Goal: Information Seeking & Learning: Learn about a topic

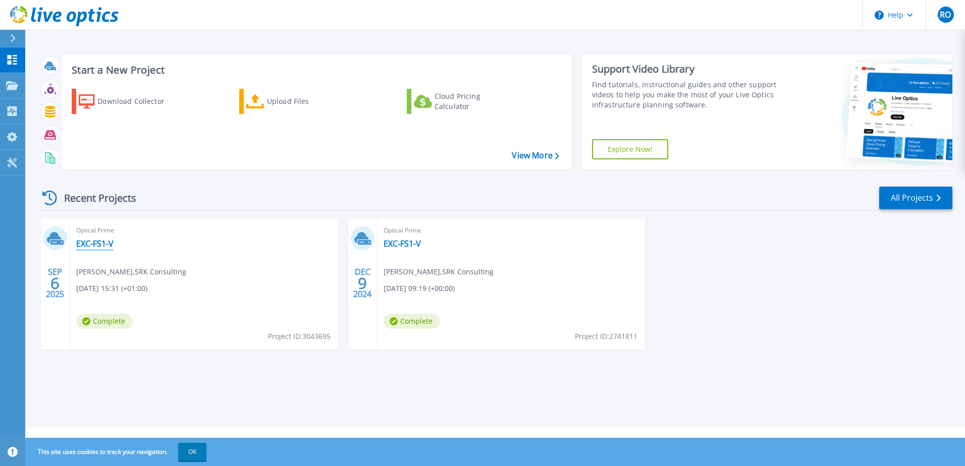
click at [88, 243] on link "EXC-FS1-V" at bounding box center [94, 244] width 37 height 10
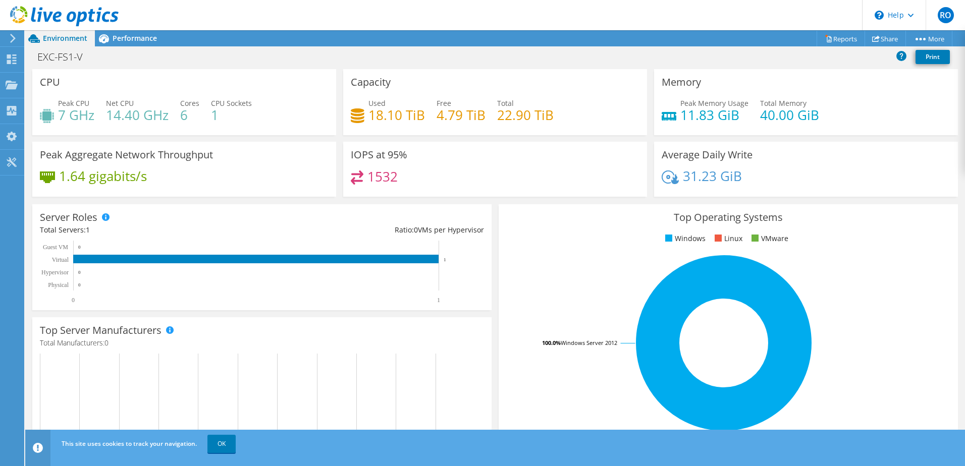
scroll to position [50, 0]
click at [117, 32] on div at bounding box center [59, 17] width 119 height 34
click at [141, 38] on span "Performance" at bounding box center [135, 38] width 44 height 10
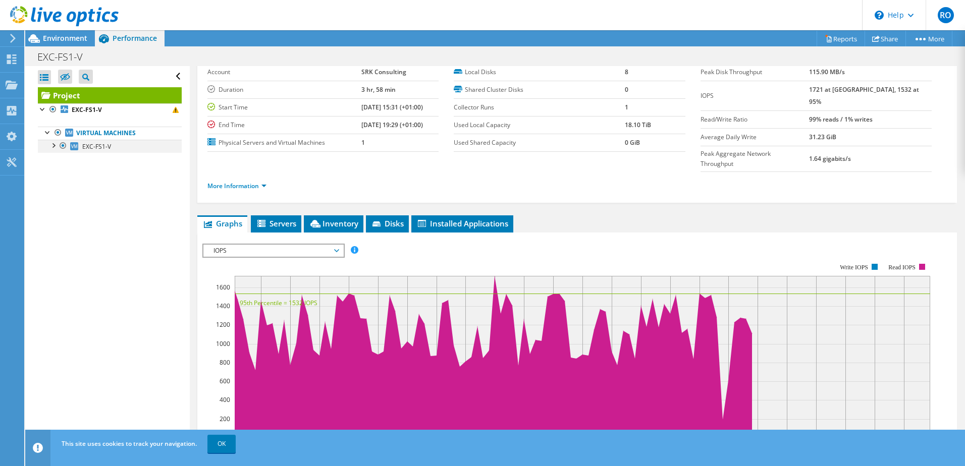
click at [52, 146] on div at bounding box center [53, 145] width 10 height 10
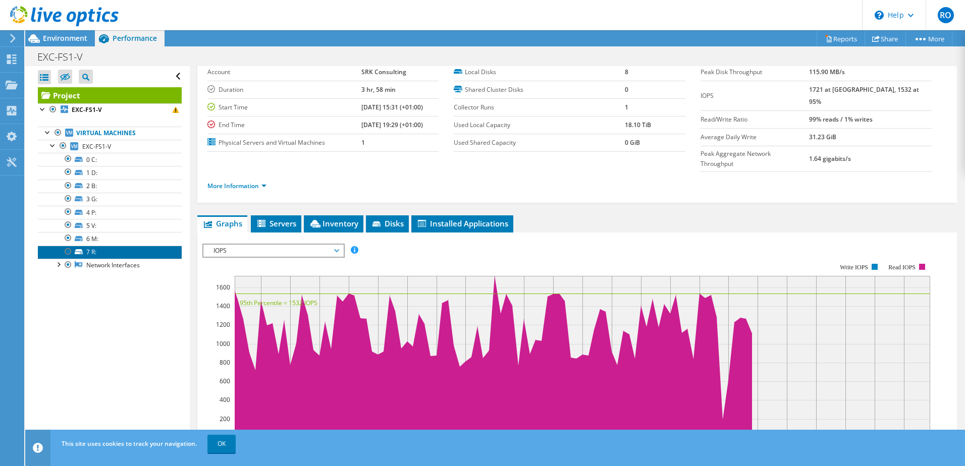
click at [91, 252] on link "7 R:" at bounding box center [110, 252] width 144 height 13
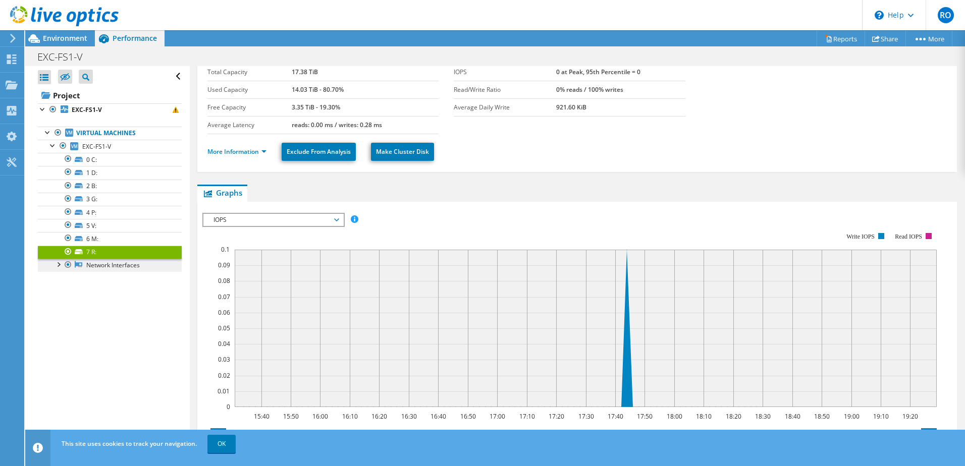
click at [91, 262] on link "Network Interfaces" at bounding box center [110, 265] width 144 height 13
click at [59, 266] on div at bounding box center [58, 264] width 10 height 10
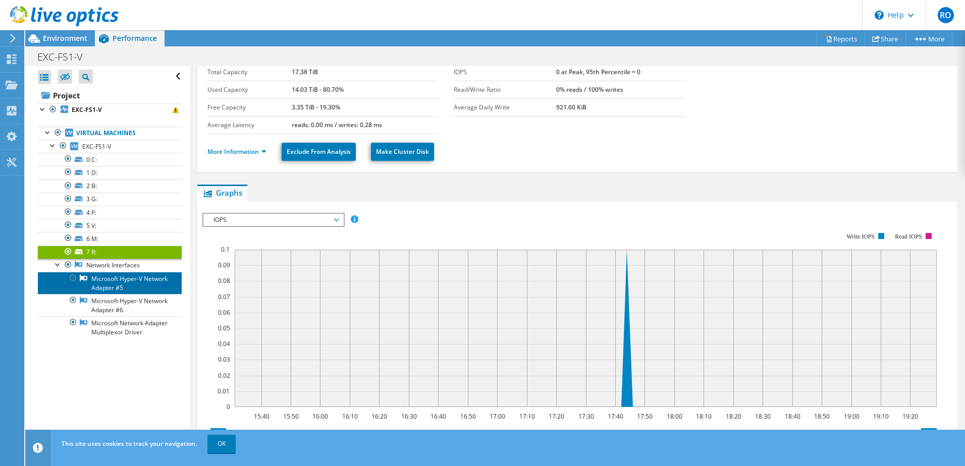
click at [100, 281] on link "Microsoft Hyper-V Network Adapter #5" at bounding box center [110, 283] width 144 height 22
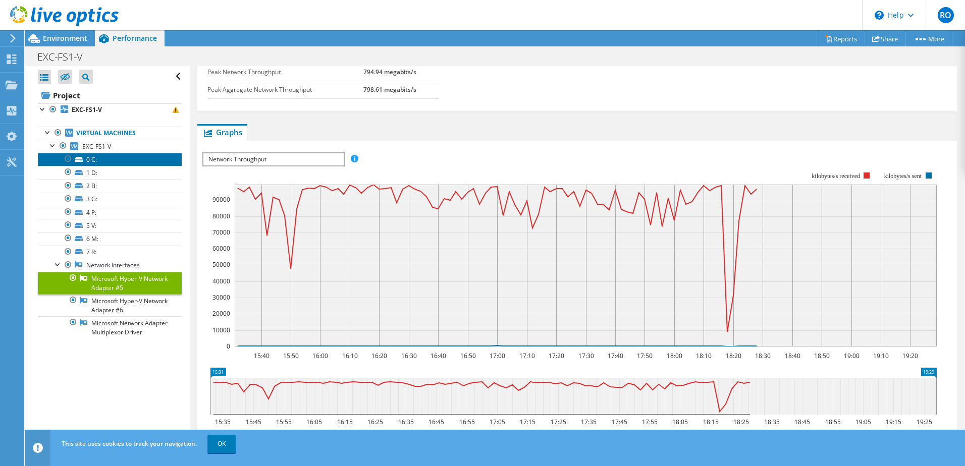
click at [110, 153] on link "0 C:" at bounding box center [110, 159] width 144 height 13
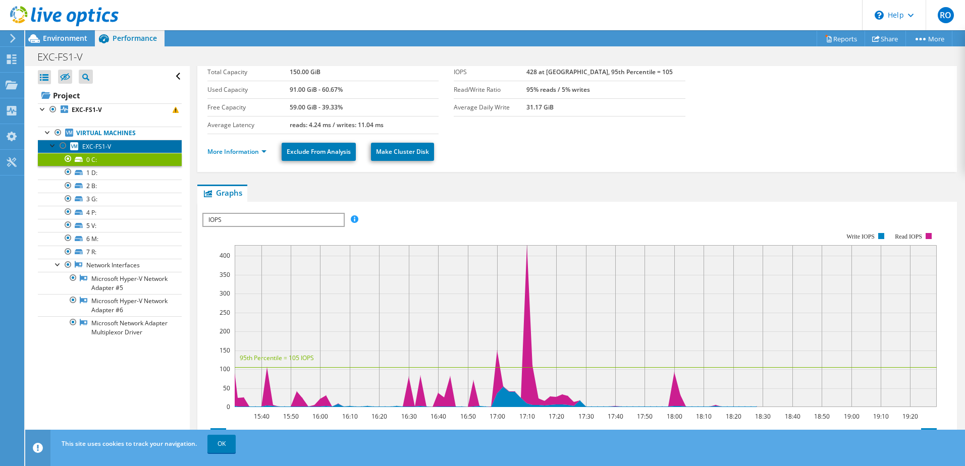
click at [117, 143] on link "EXC-FS1-V" at bounding box center [110, 146] width 144 height 13
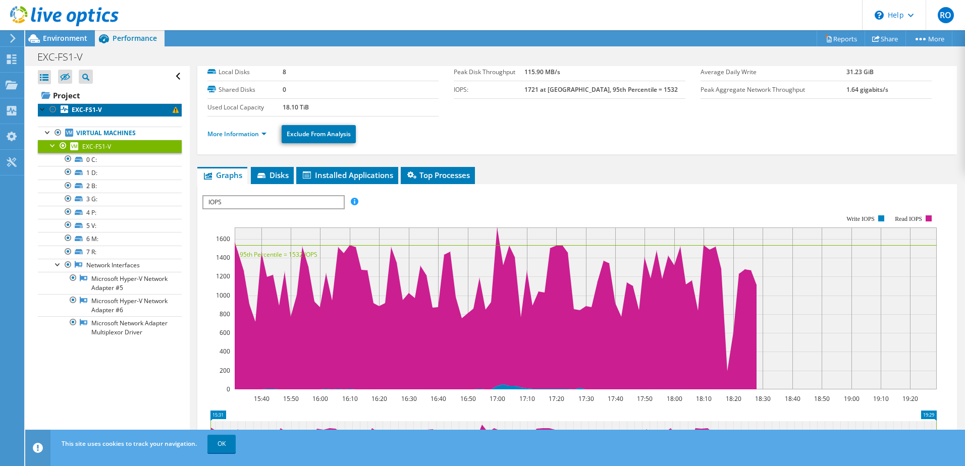
click at [120, 113] on link "EXC-FS1-V" at bounding box center [110, 109] width 144 height 13
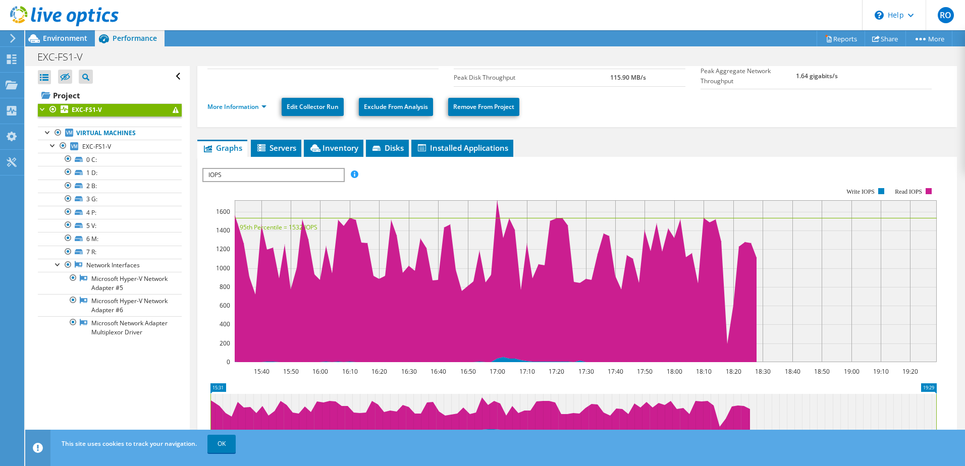
scroll to position [151, 0]
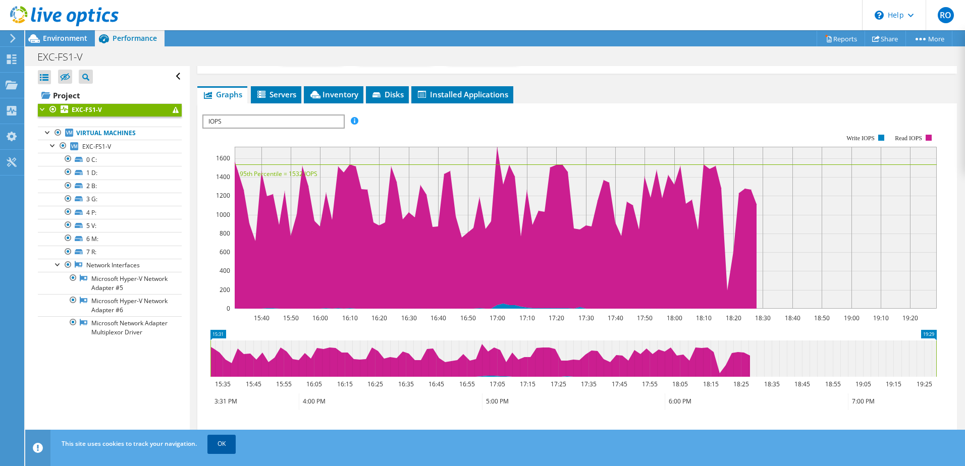
click at [231, 448] on link "OK" at bounding box center [221, 444] width 28 height 18
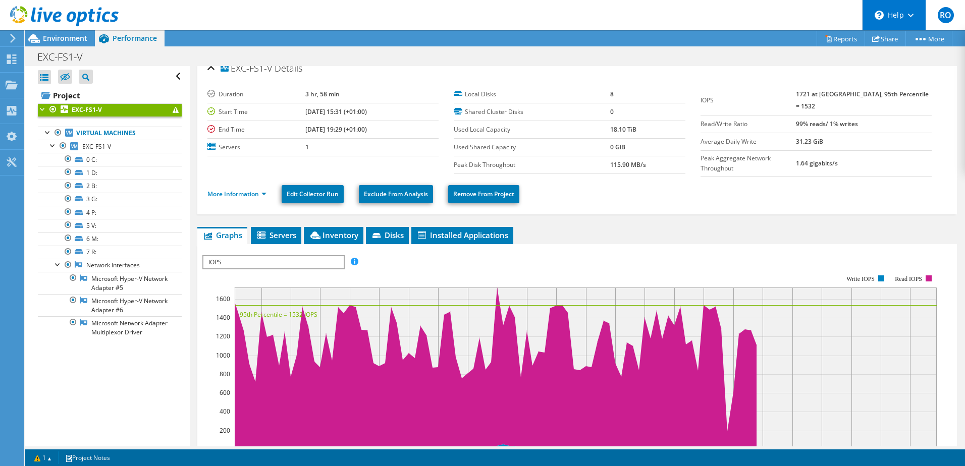
scroll to position [0, 0]
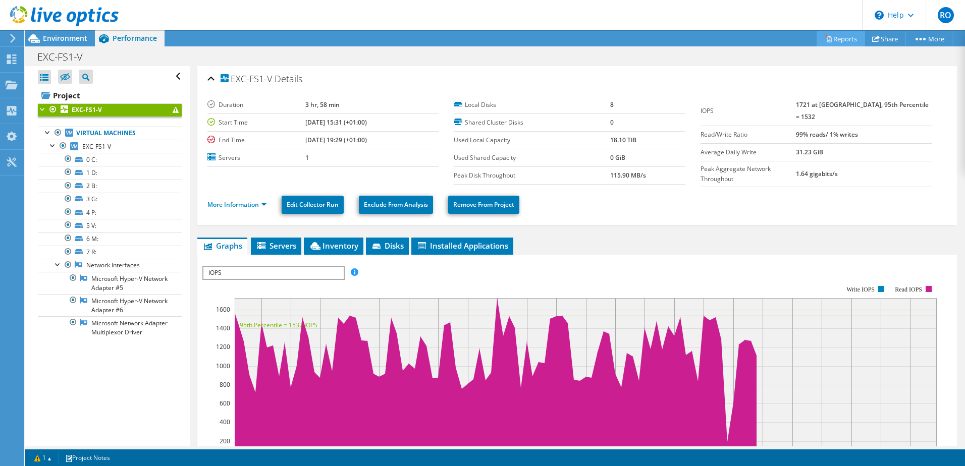
click at [836, 35] on link "Reports" at bounding box center [841, 39] width 48 height 16
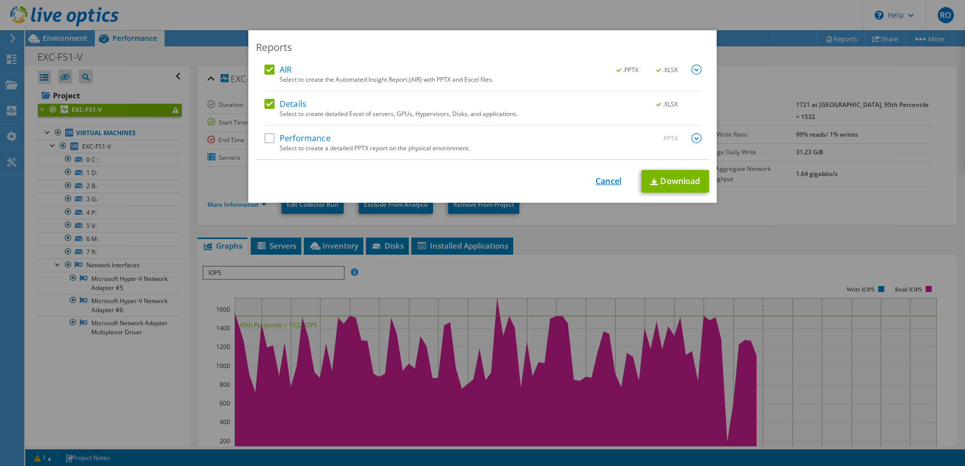
click at [608, 183] on link "Cancel" at bounding box center [609, 182] width 26 height 10
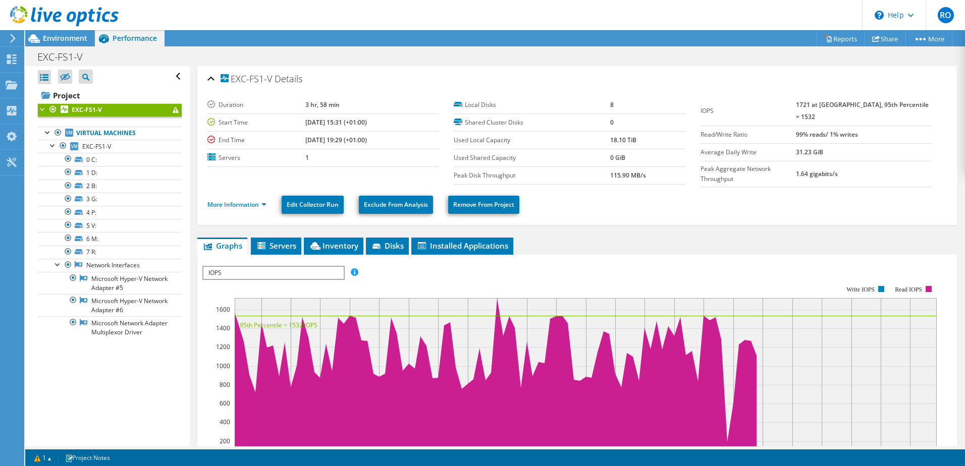
click at [39, 109] on div at bounding box center [43, 108] width 10 height 10
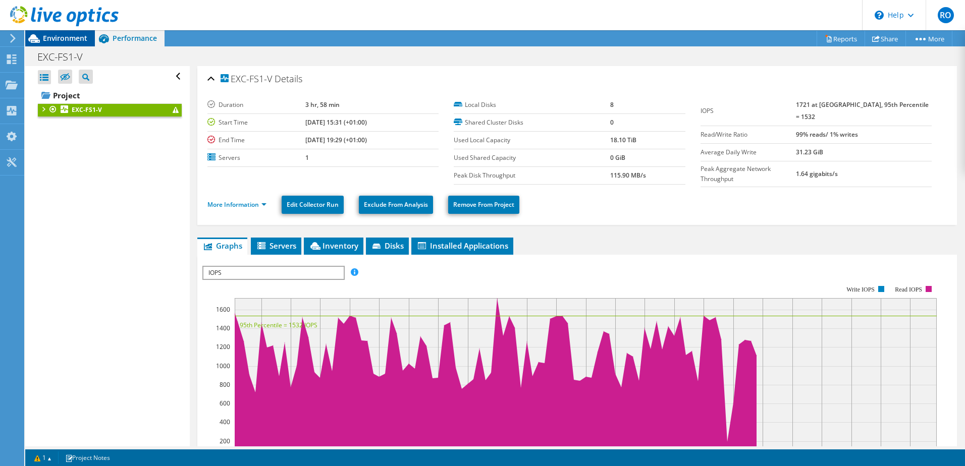
click at [60, 44] on div "Environment" at bounding box center [60, 38] width 70 height 16
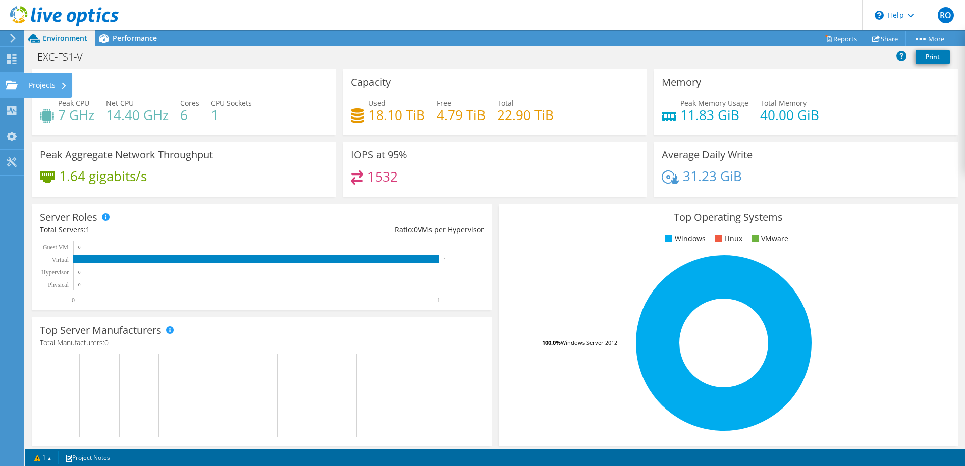
click at [54, 85] on div "Projects" at bounding box center [48, 85] width 48 height 25
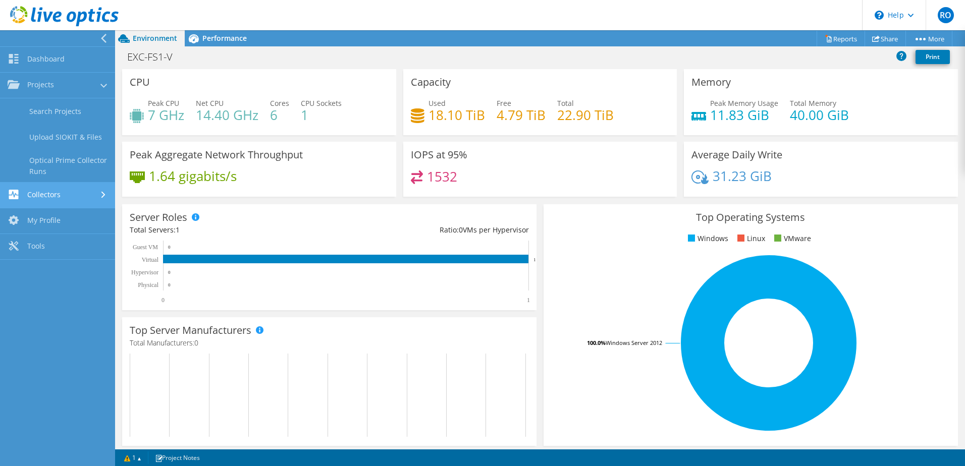
click at [55, 198] on link "Collectors" at bounding box center [57, 196] width 115 height 26
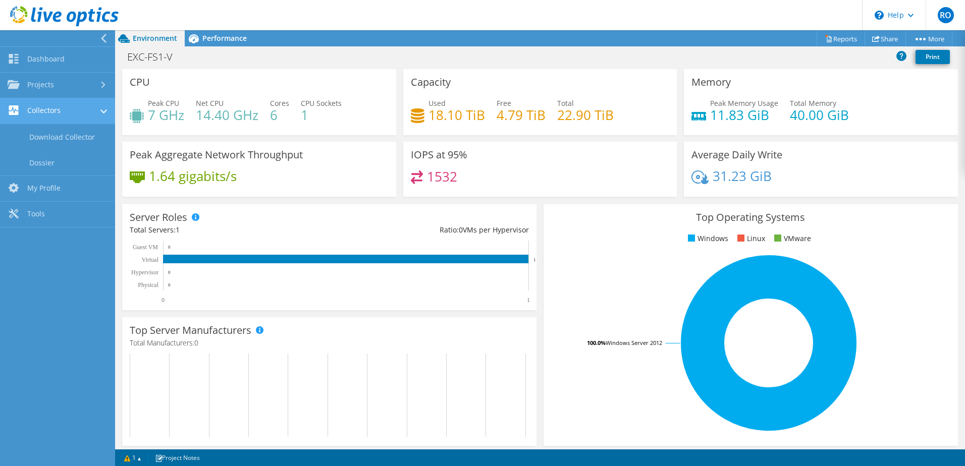
click at [48, 107] on link "Collectors" at bounding box center [57, 111] width 115 height 26
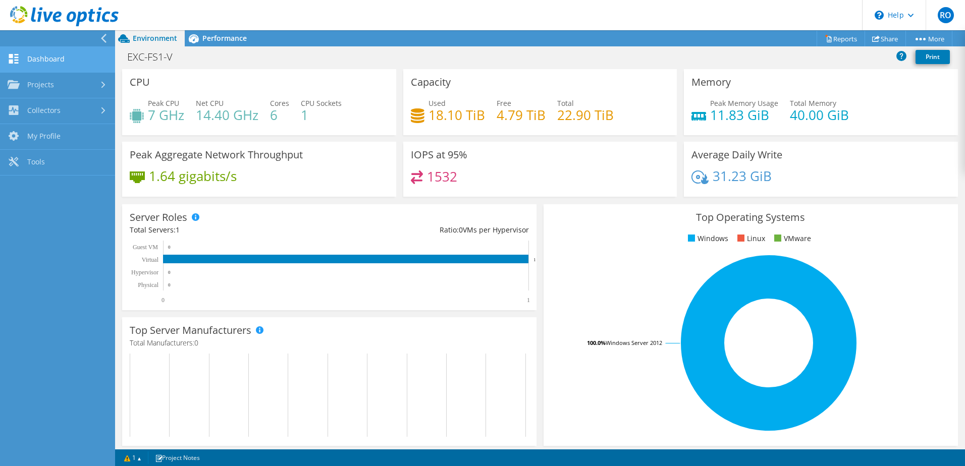
click at [42, 64] on link "Dashboard" at bounding box center [57, 60] width 115 height 26
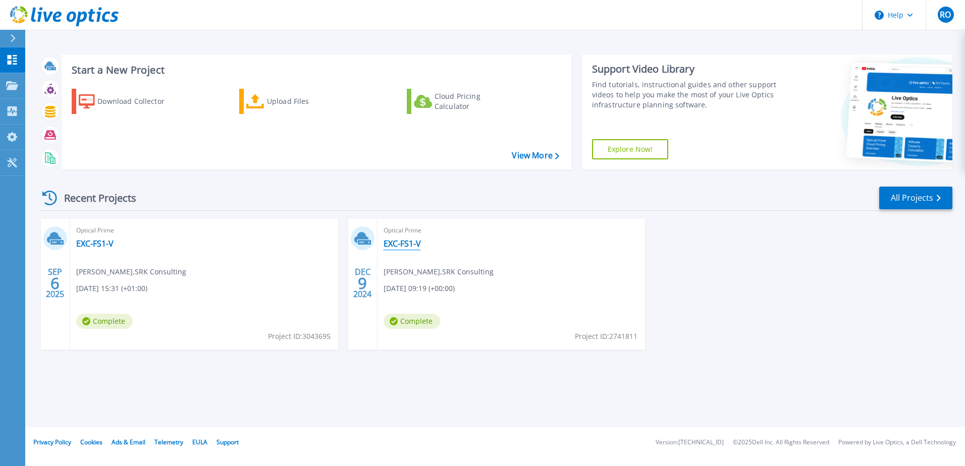
click at [396, 245] on link "EXC-FS1-V" at bounding box center [402, 244] width 37 height 10
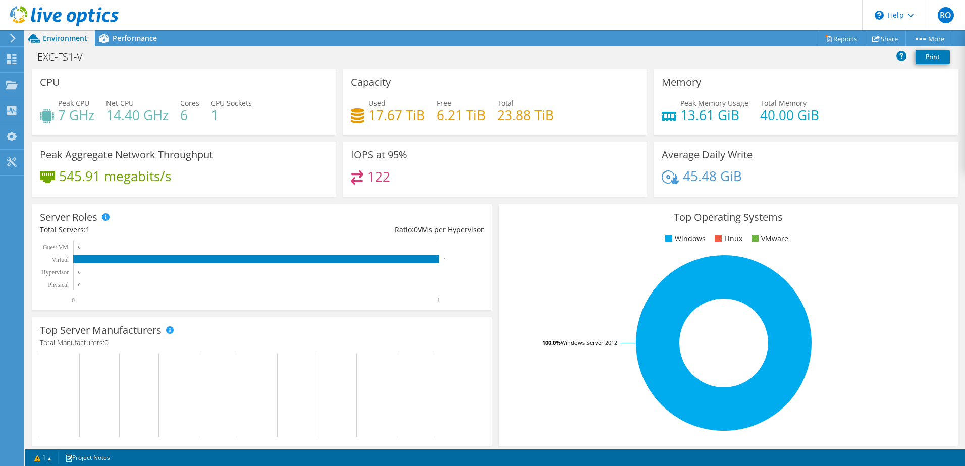
click at [15, 39] on icon at bounding box center [13, 38] width 8 height 9
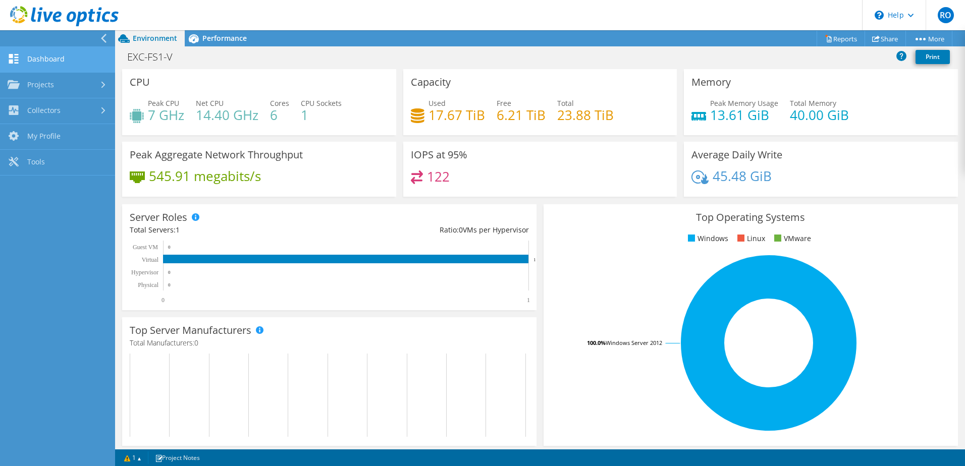
click at [43, 59] on link "Dashboard" at bounding box center [57, 60] width 115 height 26
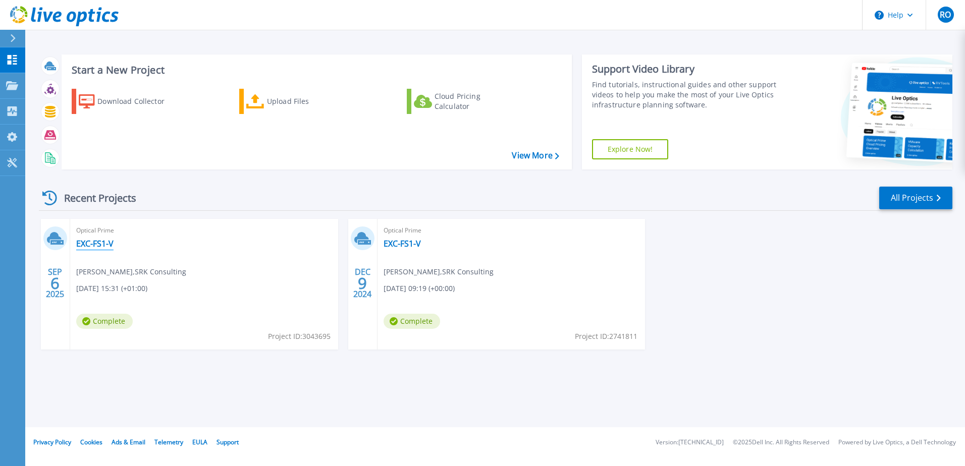
click at [106, 246] on link "EXC-FS1-V" at bounding box center [94, 244] width 37 height 10
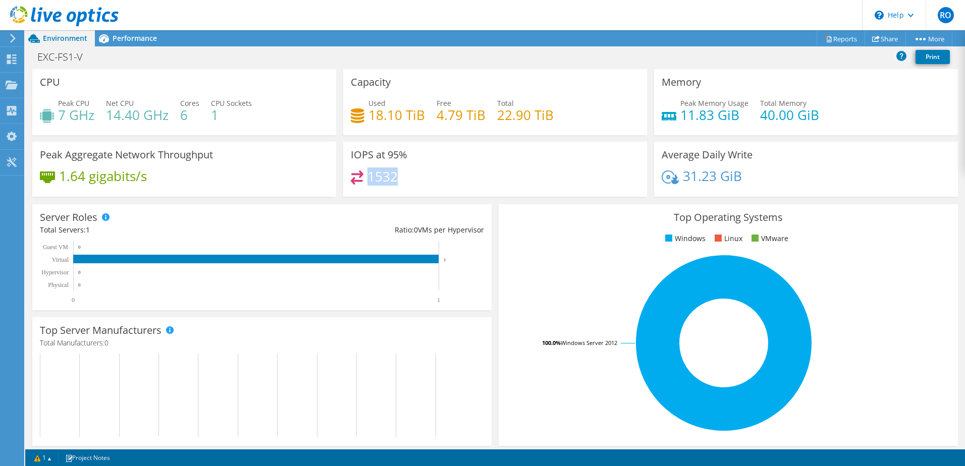
drag, startPoint x: 400, startPoint y: 177, endPoint x: 367, endPoint y: 177, distance: 32.8
click at [367, 177] on div "1532" at bounding box center [495, 182] width 289 height 22
drag, startPoint x: 367, startPoint y: 177, endPoint x: 488, endPoint y: 183, distance: 121.3
click at [487, 183] on div "1532" at bounding box center [495, 182] width 289 height 22
